Goal: Navigation & Orientation: Find specific page/section

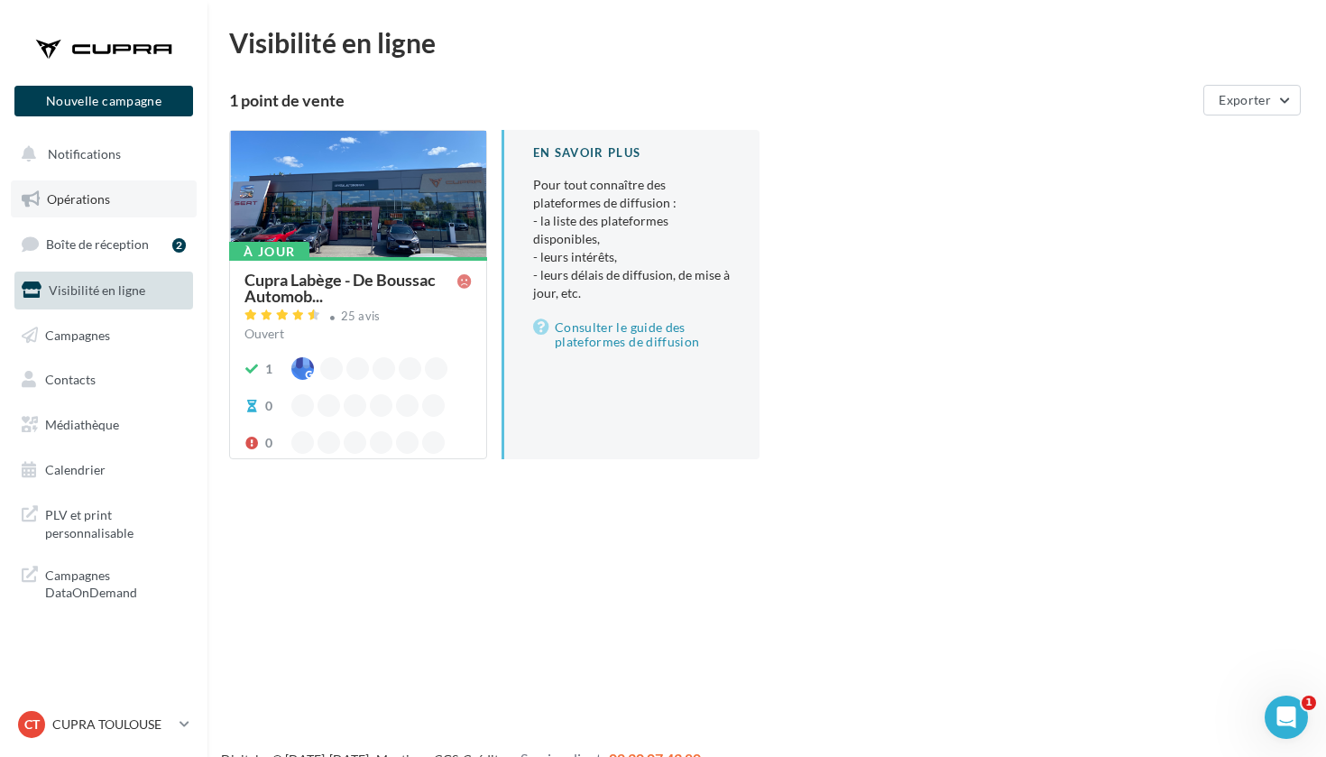
click at [103, 206] on link "Opérations" at bounding box center [104, 199] width 186 height 38
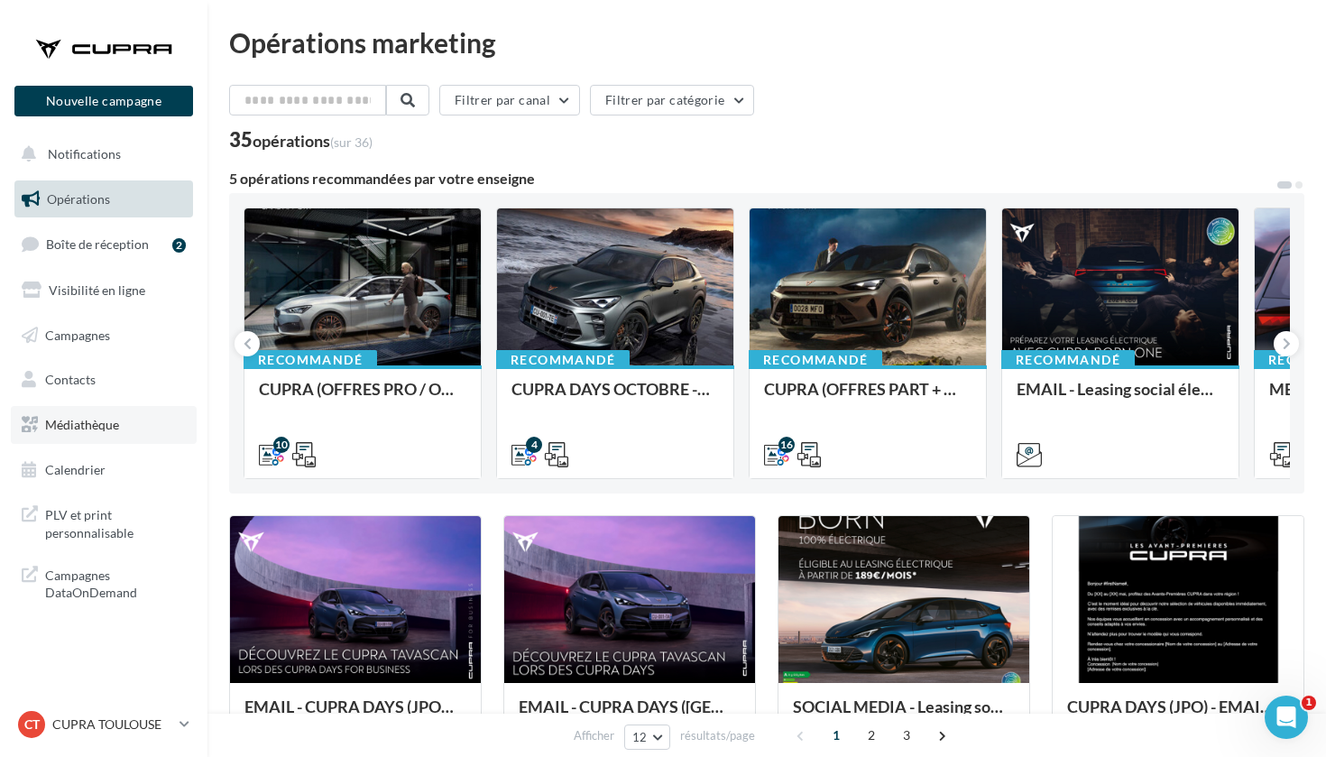
click at [114, 411] on link "Médiathèque" at bounding box center [104, 425] width 186 height 38
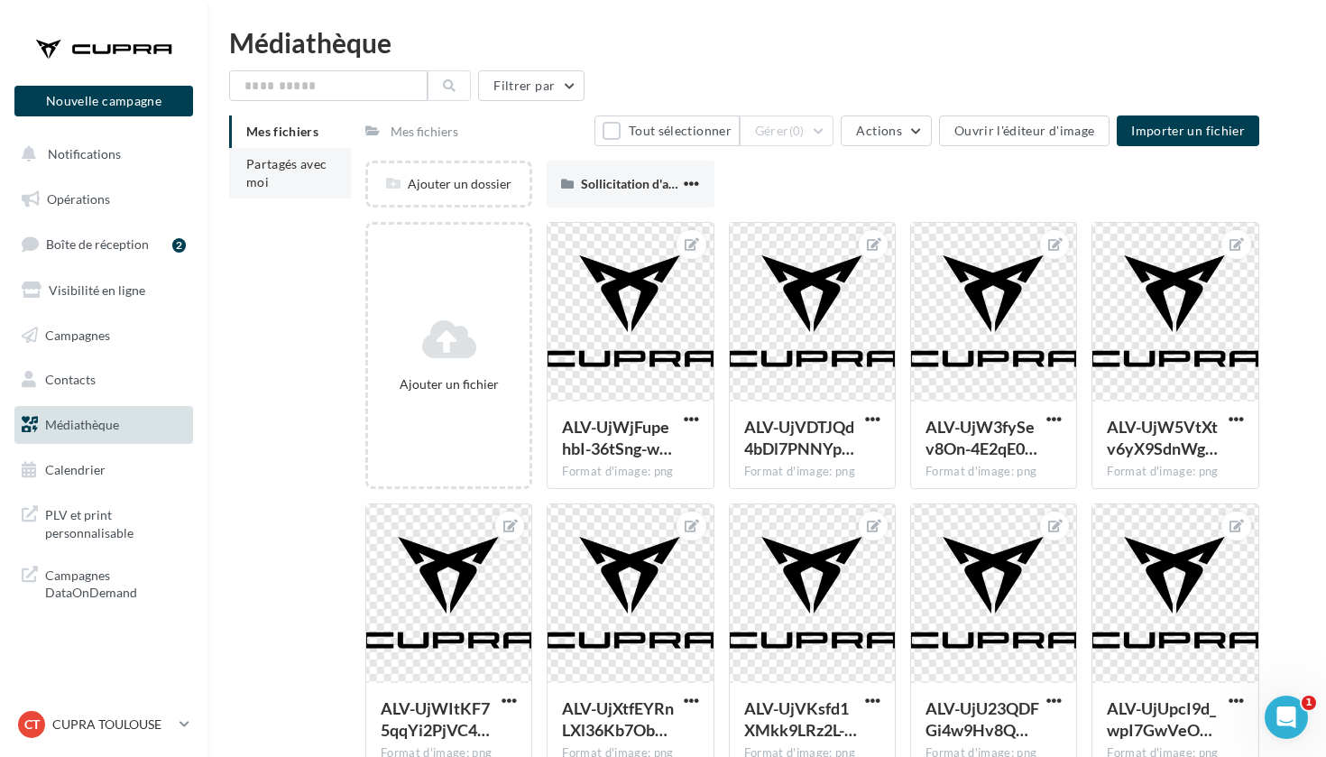
click at [272, 189] on li "Partagés avec moi" at bounding box center [290, 173] width 122 height 51
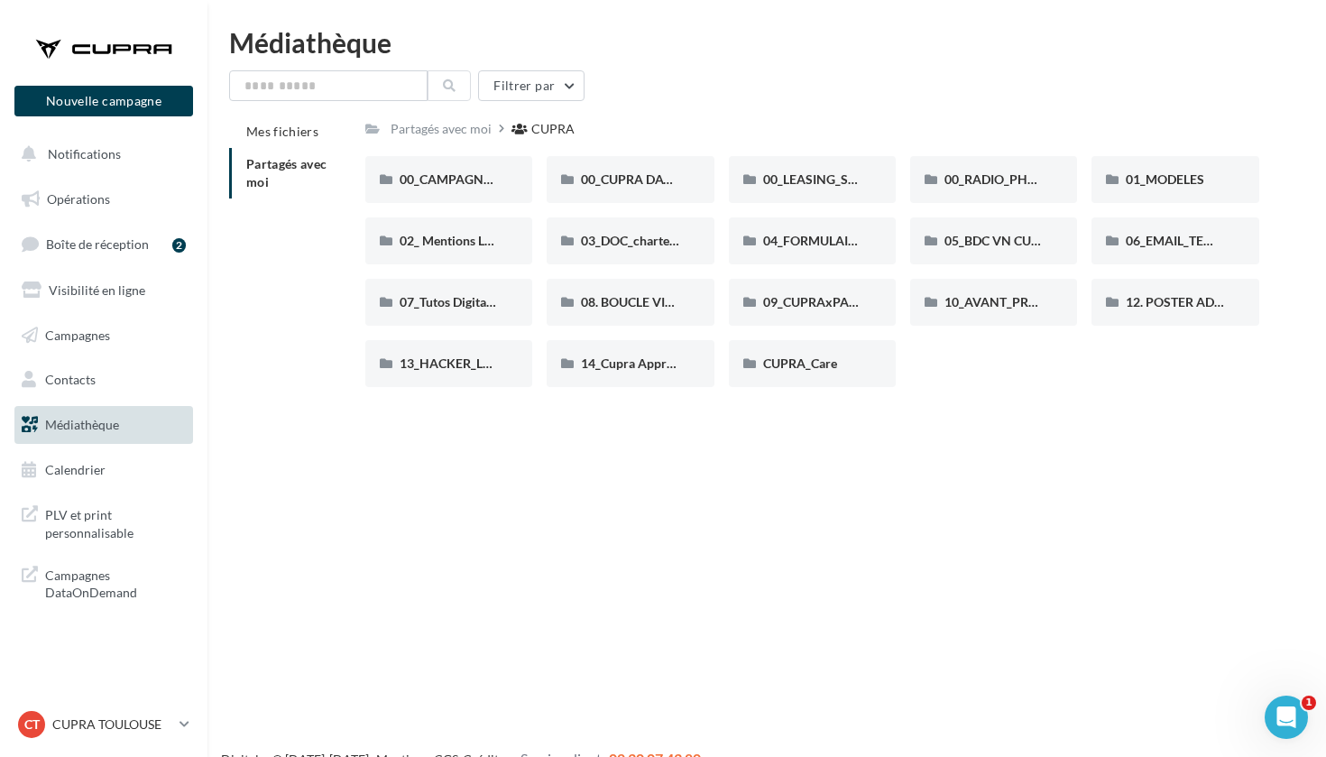
click at [950, 48] on div "Médiathèque" at bounding box center [766, 42] width 1075 height 27
click at [99, 719] on p "CUPRA TOULOUSE" at bounding box center [112, 724] width 120 height 18
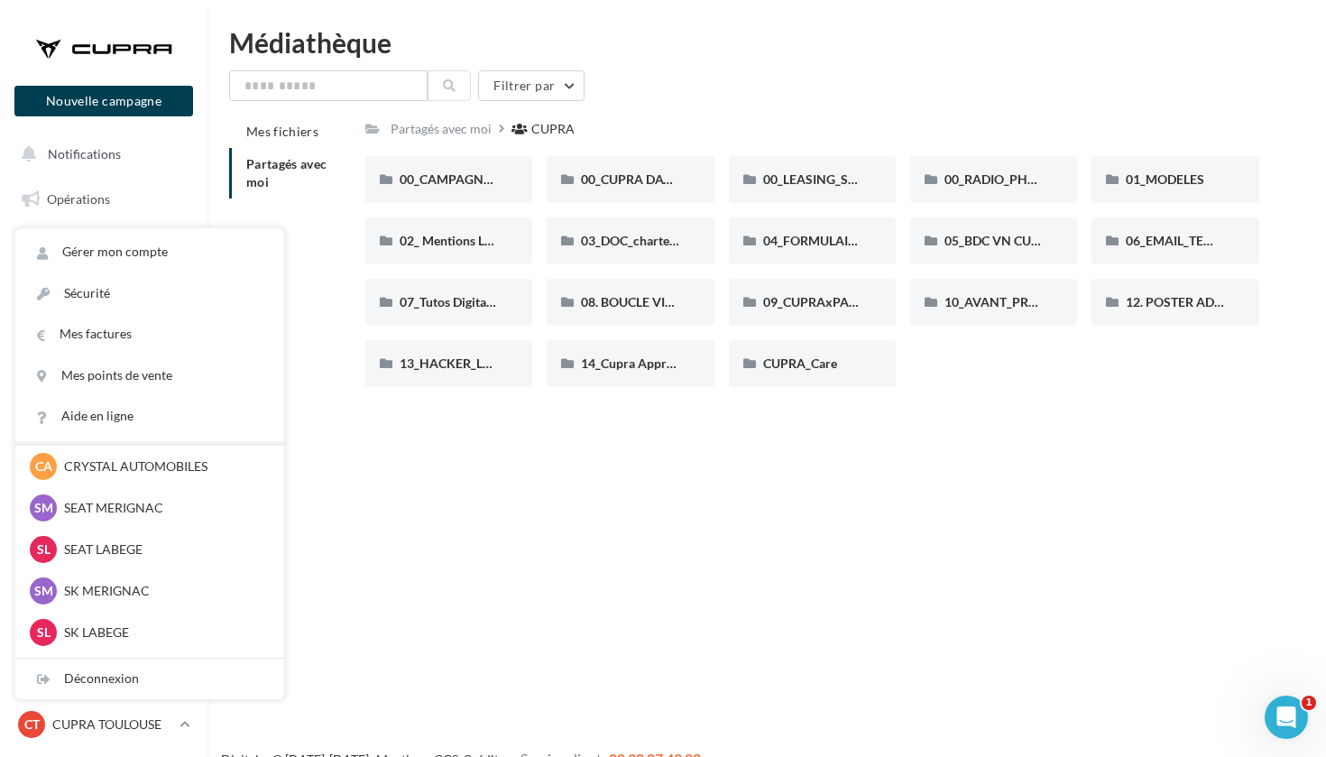
scroll to position [131, 0]
click at [93, 630] on p "SK LABEGE" at bounding box center [163, 631] width 198 height 18
